Goal: Task Accomplishment & Management: Complete application form

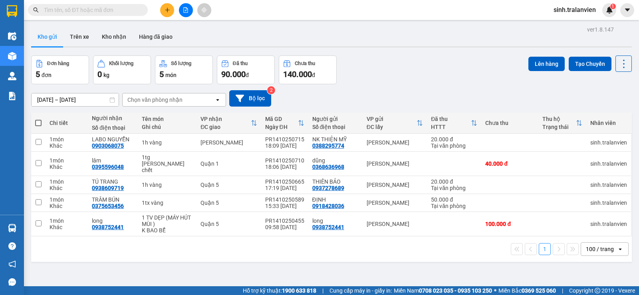
click at [116, 9] on input "text" at bounding box center [91, 10] width 94 height 9
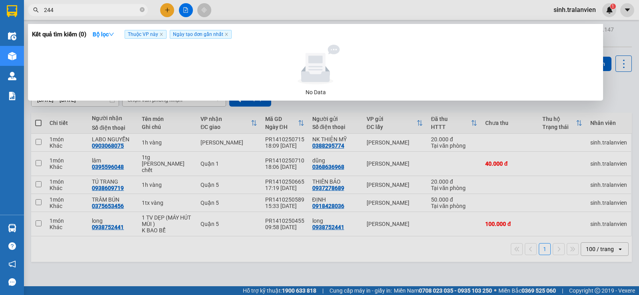
type input "2447"
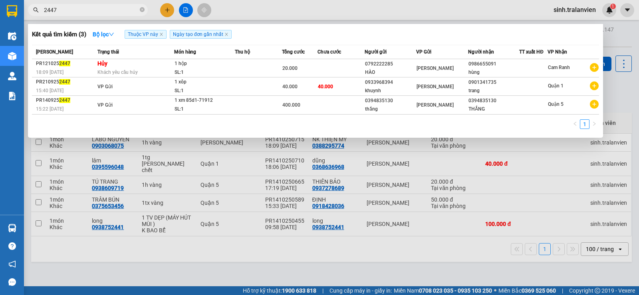
click at [142, 8] on icon "close-circle" at bounding box center [142, 9] width 5 height 5
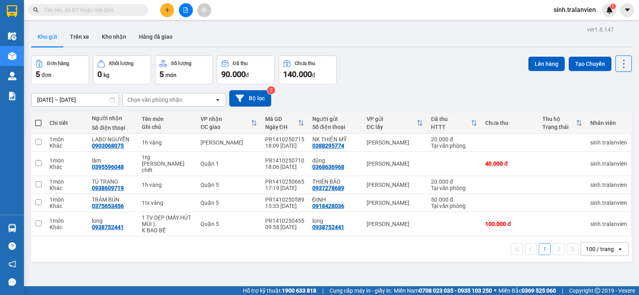
click at [403, 52] on div "ver 1.8.147 Kho gửi Trên xe Kho nhận Hàng đã giao Đơn hàng 5 đơn Khối lượng 0 k…" at bounding box center [331, 171] width 607 height 295
click at [164, 8] on icon "plus" at bounding box center [167, 10] width 6 height 6
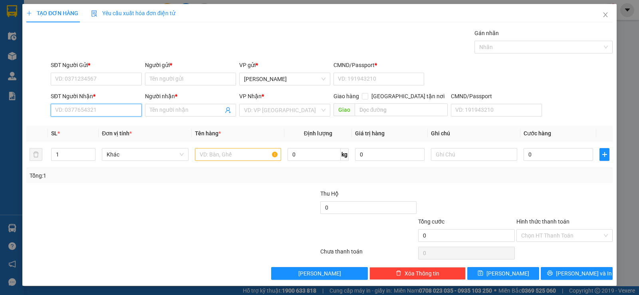
click at [101, 109] on input "SĐT Người Nhận *" at bounding box center [96, 110] width 91 height 13
click at [86, 123] on div "0798873981 - DIỆU" at bounding box center [95, 126] width 81 height 9
type input "0798873981"
type input "DIỆU"
type input "0798873981"
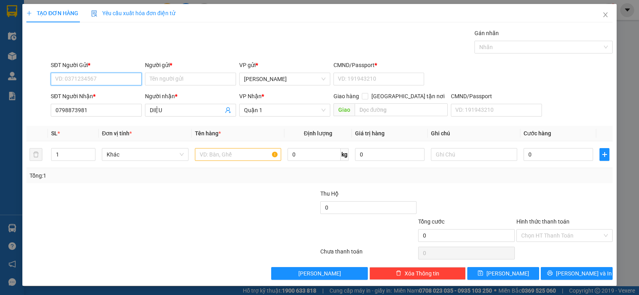
click at [99, 81] on input "SĐT Người Gửi *" at bounding box center [96, 79] width 91 height 13
click at [103, 77] on input "SĐT Người Gửi *" at bounding box center [96, 79] width 91 height 13
click at [97, 74] on input "SĐT Người Gửi *" at bounding box center [96, 79] width 91 height 13
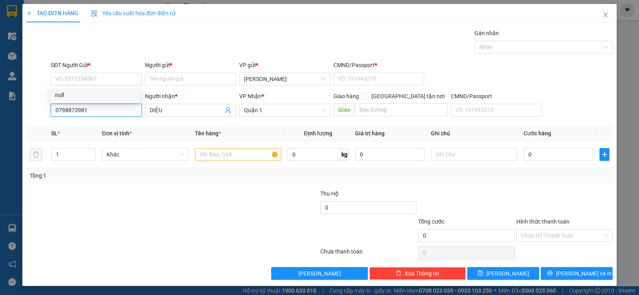
click at [97, 108] on input "0798873981" at bounding box center [96, 110] width 91 height 13
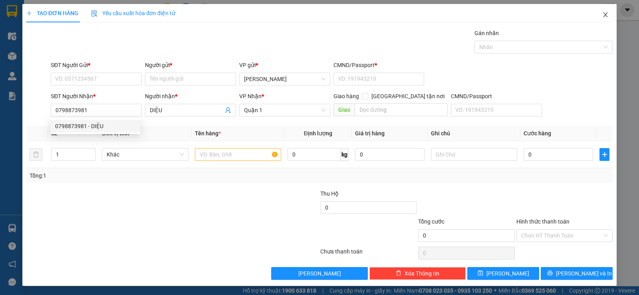
click at [602, 17] on icon "close" at bounding box center [605, 15] width 6 height 6
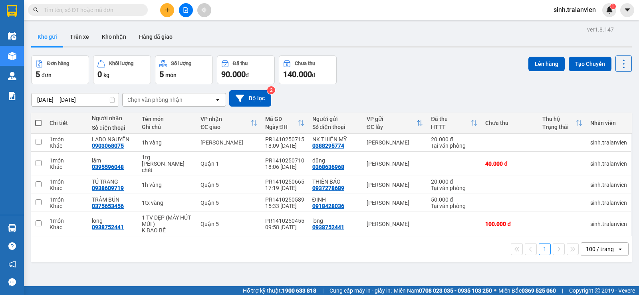
click at [161, 13] on button at bounding box center [167, 10] width 14 height 14
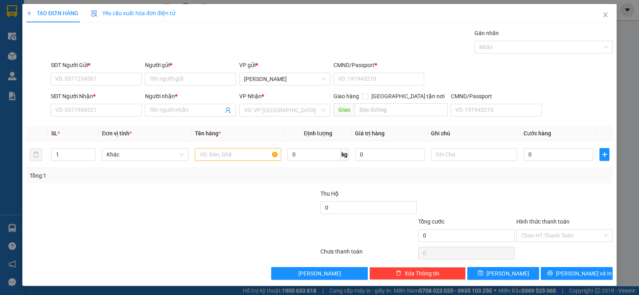
click at [94, 72] on div "SĐT Người Gửi *" at bounding box center [96, 67] width 91 height 12
click at [95, 84] on input "SĐT Người Gửi *" at bounding box center [96, 79] width 91 height 13
paste input "0798873981"
type input "0798873981"
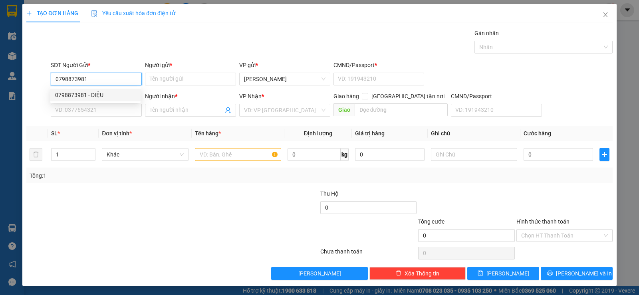
click at [100, 89] on div "0798873981 - DIỆU" at bounding box center [95, 95] width 90 height 13
type input "DIỆU"
type input "058175000828"
type input "0786201005"
type input "TRÂN"
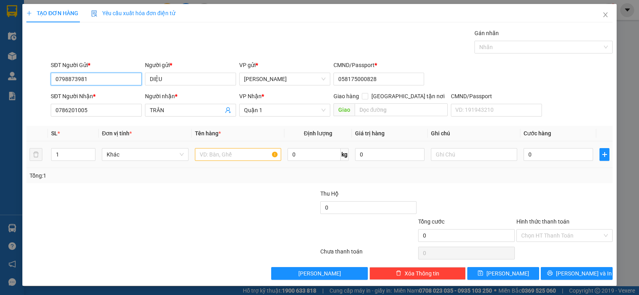
type input "0798873981"
click at [226, 152] on input "text" at bounding box center [238, 154] width 86 height 13
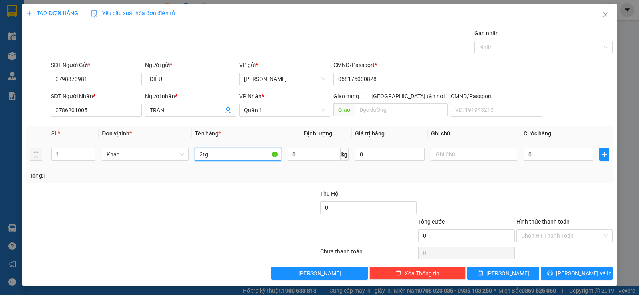
type input "2tg"
type input "6"
type input "60"
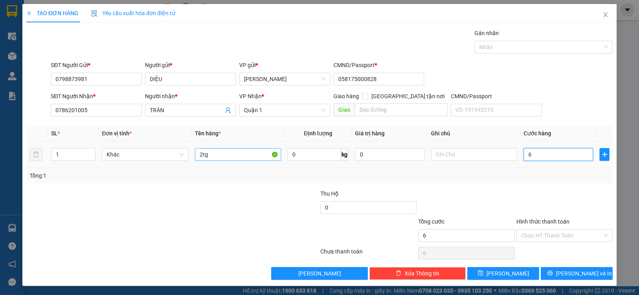
type input "60"
type input "60.000"
click at [546, 192] on div at bounding box center [564, 203] width 98 height 28
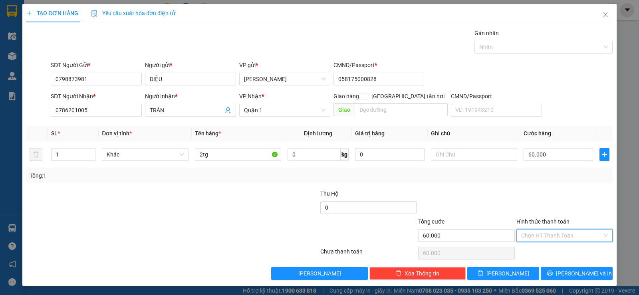
click at [538, 241] on input "Hình thức thanh toán" at bounding box center [561, 236] width 81 height 12
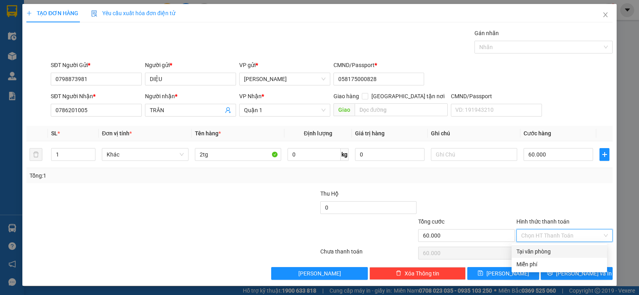
click at [545, 254] on div "Tại văn phòng" at bounding box center [559, 251] width 86 height 9
type input "0"
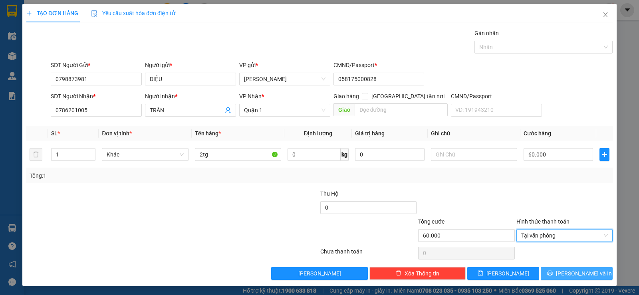
click at [570, 275] on span "[PERSON_NAME] và In" at bounding box center [584, 273] width 56 height 9
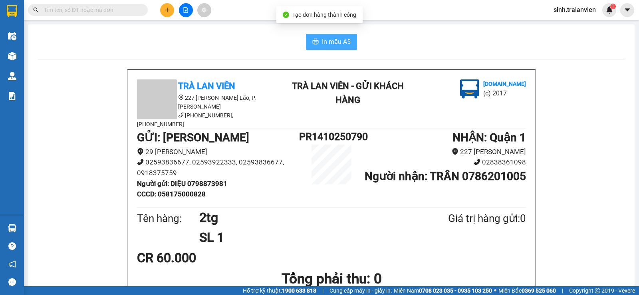
click at [325, 44] on span "In mẫu A5" at bounding box center [336, 42] width 29 height 10
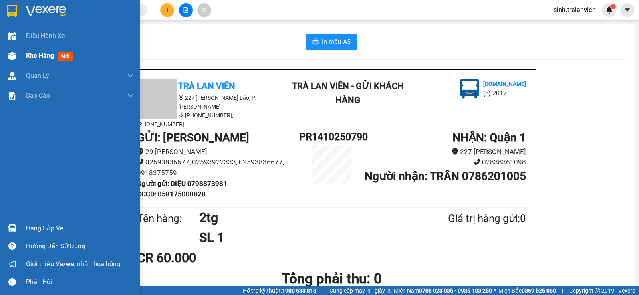
click at [40, 64] on div "Kho hàng mới" at bounding box center [80, 56] width 108 height 20
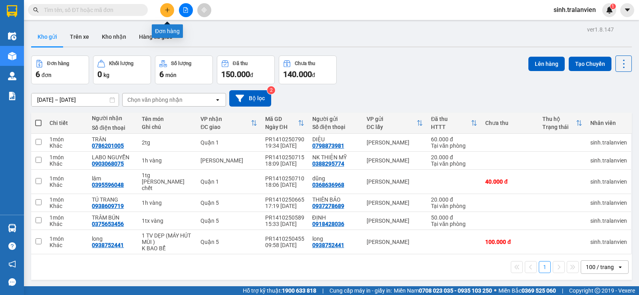
click at [162, 6] on button at bounding box center [167, 10] width 14 height 14
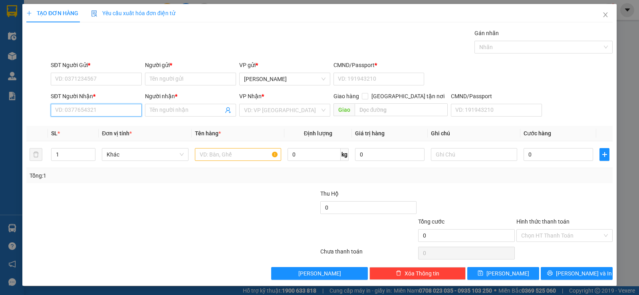
click at [102, 108] on input "SĐT Người Nhận *" at bounding box center [96, 110] width 91 height 13
type input "6014"
click at [602, 17] on icon "close" at bounding box center [605, 15] width 6 height 6
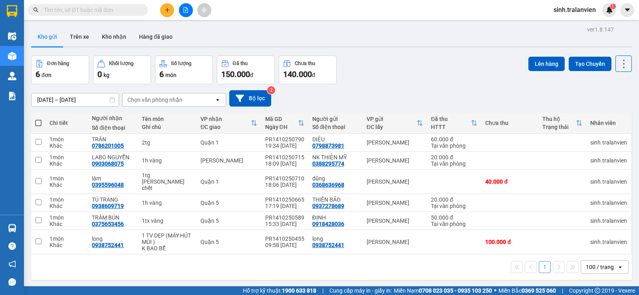
click at [97, 9] on input "text" at bounding box center [91, 10] width 94 height 9
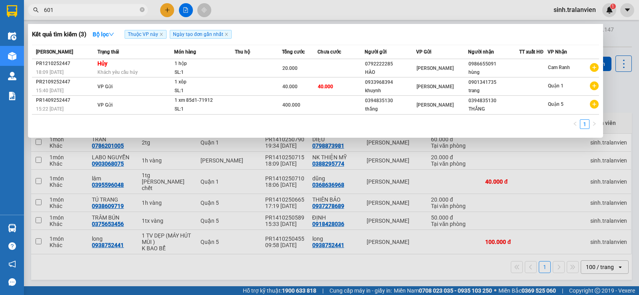
type input "6014"
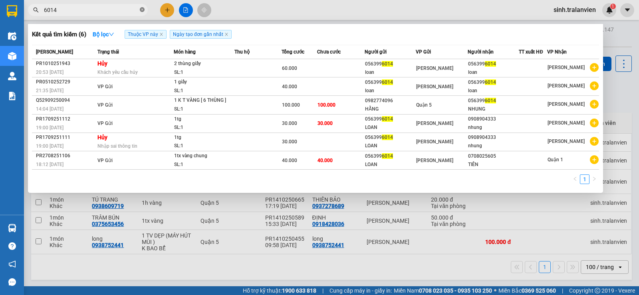
click at [143, 10] on icon "close-circle" at bounding box center [142, 9] width 5 height 5
type input "6014"
click at [140, 9] on icon "close-circle" at bounding box center [142, 9] width 5 height 5
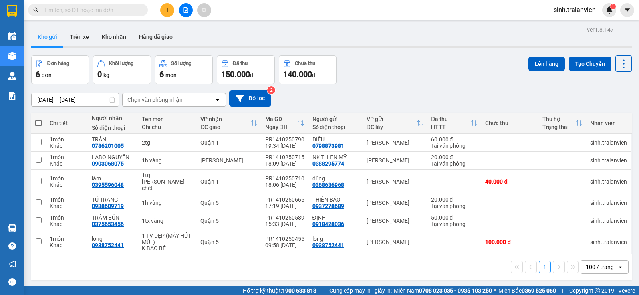
click at [167, 12] on icon "plus" at bounding box center [167, 10] width 6 height 6
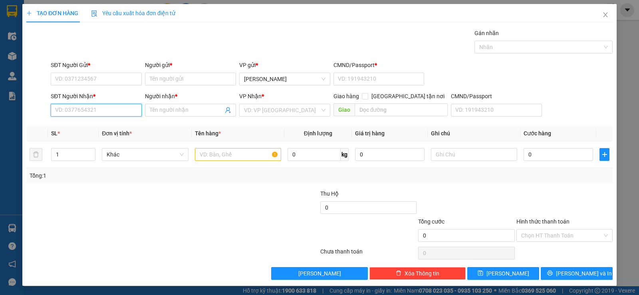
click at [109, 109] on input "SĐT Người Nhận *" at bounding box center [96, 110] width 91 height 13
click at [102, 108] on input "SĐT Người Nhận *" at bounding box center [96, 110] width 91 height 13
click at [230, 160] on input "text" at bounding box center [238, 154] width 86 height 13
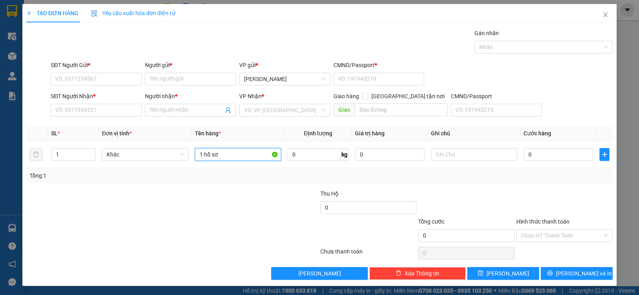
type input "1 hồ sơ"
click at [239, 202] on div at bounding box center [271, 203] width 98 height 28
click at [115, 105] on input "SĐT Người Nhận *" at bounding box center [96, 110] width 91 height 13
click at [123, 185] on div "Transit Pickup Surcharge Ids Transit Deliver Surcharge Ids Transit Deliver Surc…" at bounding box center [319, 154] width 586 height 251
click at [104, 112] on input "SĐT Người Nhận *" at bounding box center [96, 110] width 91 height 13
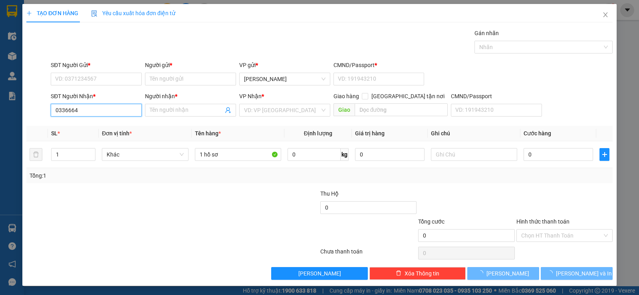
type input "03366649"
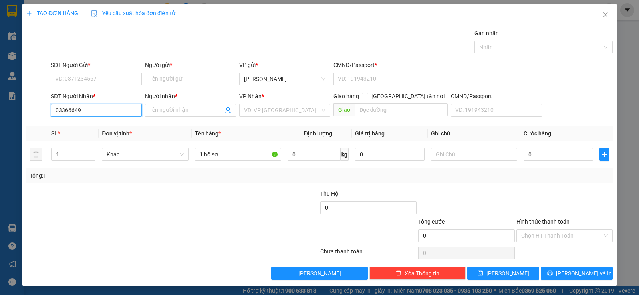
click at [103, 112] on input "03366649" at bounding box center [96, 110] width 91 height 13
click at [103, 112] on input "0399971024" at bounding box center [96, 110] width 91 height 13
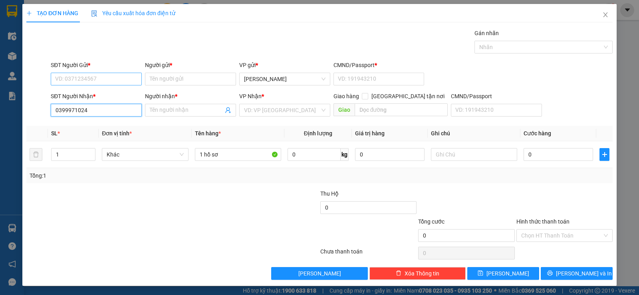
type input "0399971024"
click at [87, 79] on input "SĐT Người Gửi *" at bounding box center [96, 79] width 91 height 13
paste input "0399971024"
type input "0399971024"
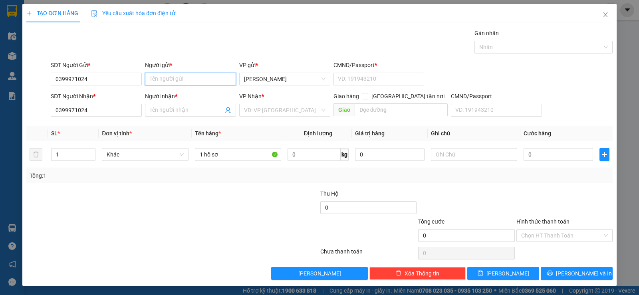
click at [179, 79] on input "Người gửi *" at bounding box center [190, 79] width 91 height 13
type input "a"
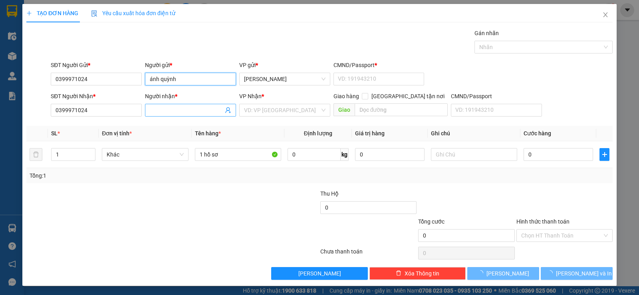
type input "ánh quỳnh"
click at [203, 109] on input "Người nhận *" at bounding box center [186, 110] width 73 height 9
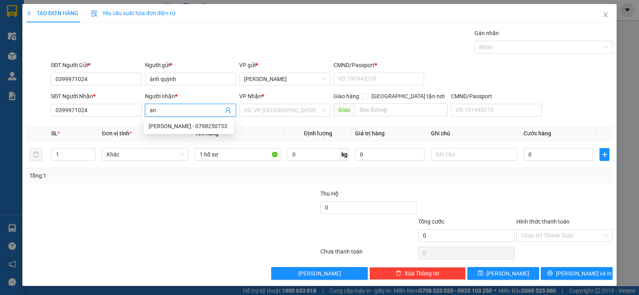
type input "a"
click at [291, 104] on div "VD: VP [GEOGRAPHIC_DATA]" at bounding box center [284, 110] width 91 height 13
type input "ánh quỳnh"
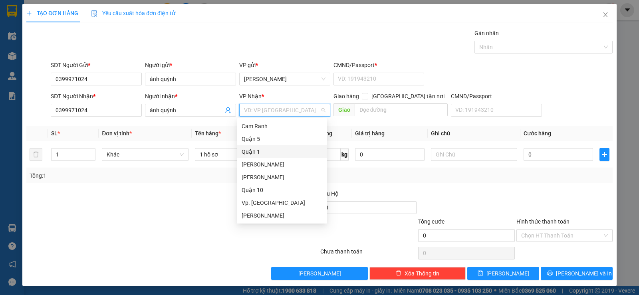
click at [266, 151] on div "Quận 1" at bounding box center [281, 151] width 81 height 9
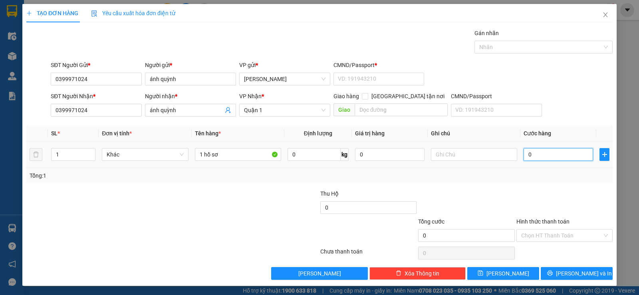
click at [536, 155] on input "0" at bounding box center [557, 154] width 69 height 13
type input "2"
type input "20"
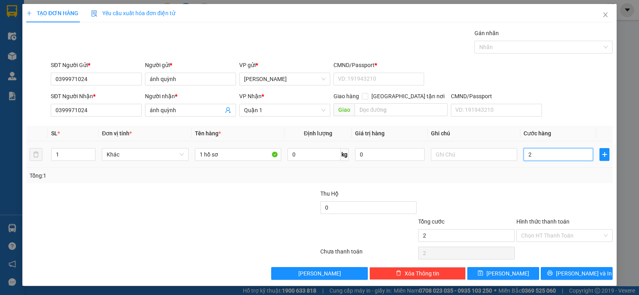
type input "20"
type input "20.000"
click at [544, 188] on div "Transit Pickup Surcharge Ids Transit Deliver Surcharge Ids Transit Deliver Surc…" at bounding box center [319, 154] width 586 height 251
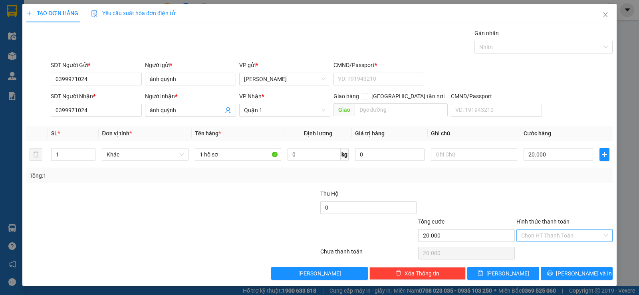
click at [552, 236] on input "Hình thức thanh toán" at bounding box center [561, 236] width 81 height 12
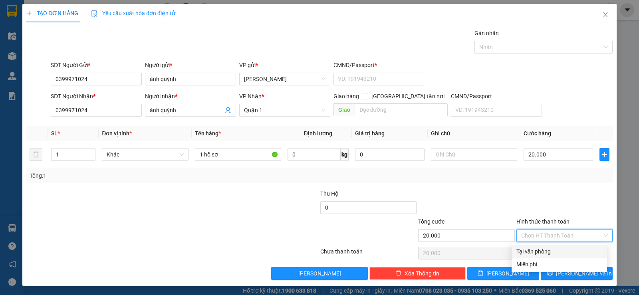
click at [543, 250] on div "Tại văn phòng" at bounding box center [559, 251] width 86 height 9
type input "0"
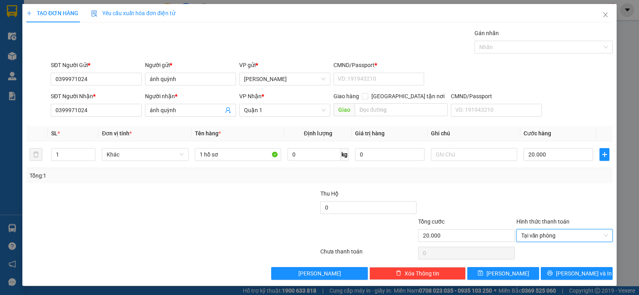
click at [503, 183] on div "Transit Pickup Surcharge Ids Transit Deliver Surcharge Ids Transit Deliver Surc…" at bounding box center [319, 154] width 586 height 251
click at [565, 271] on span "[PERSON_NAME] và In" at bounding box center [584, 273] width 56 height 9
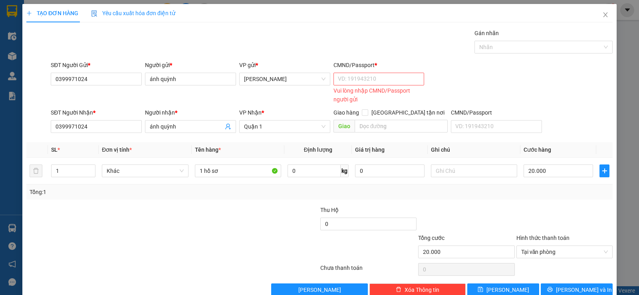
click at [355, 86] on div "Vui lòng nhập CMND/Passport người gửi" at bounding box center [378, 95] width 91 height 18
click at [358, 76] on input "CMND/Passport *" at bounding box center [378, 79] width 91 height 13
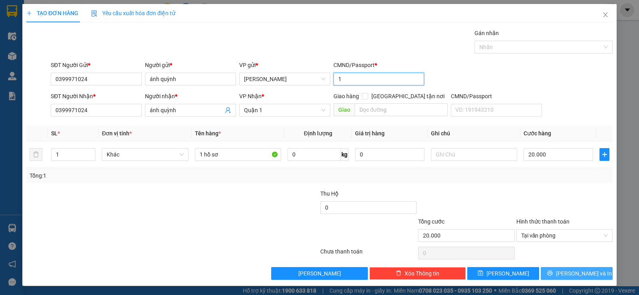
type input "1"
click at [574, 274] on span "[PERSON_NAME] và In" at bounding box center [584, 273] width 56 height 9
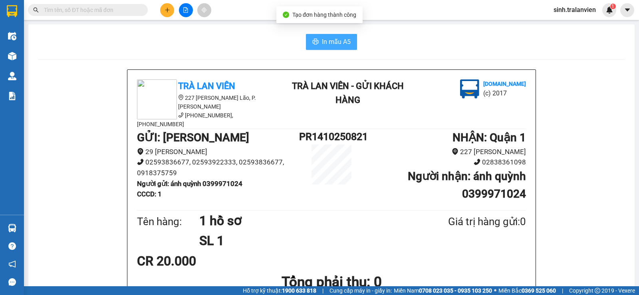
click at [330, 46] on span "In mẫu A5" at bounding box center [336, 42] width 29 height 10
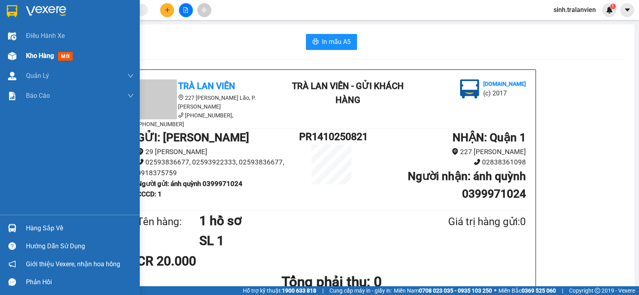
click at [33, 57] on span "Kho hàng" at bounding box center [40, 56] width 28 height 8
